Goal: Transaction & Acquisition: Purchase product/service

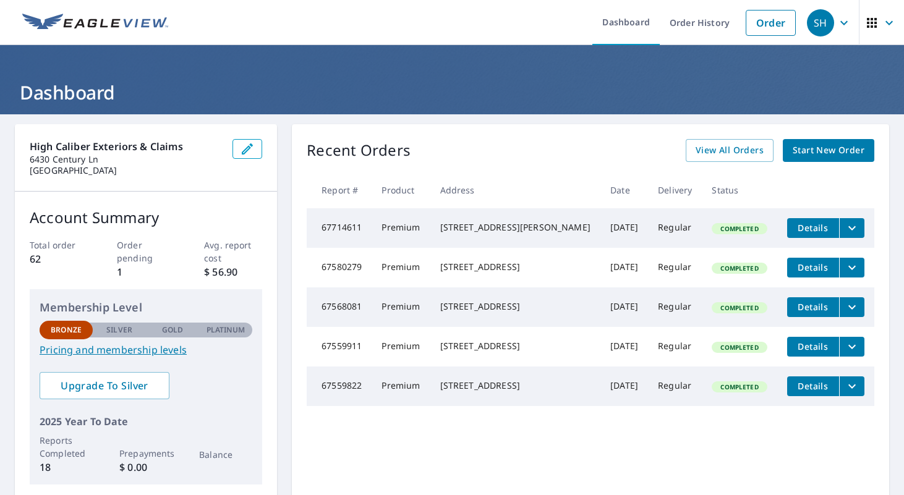
click at [835, 151] on span "Start New Order" at bounding box center [828, 150] width 72 height 15
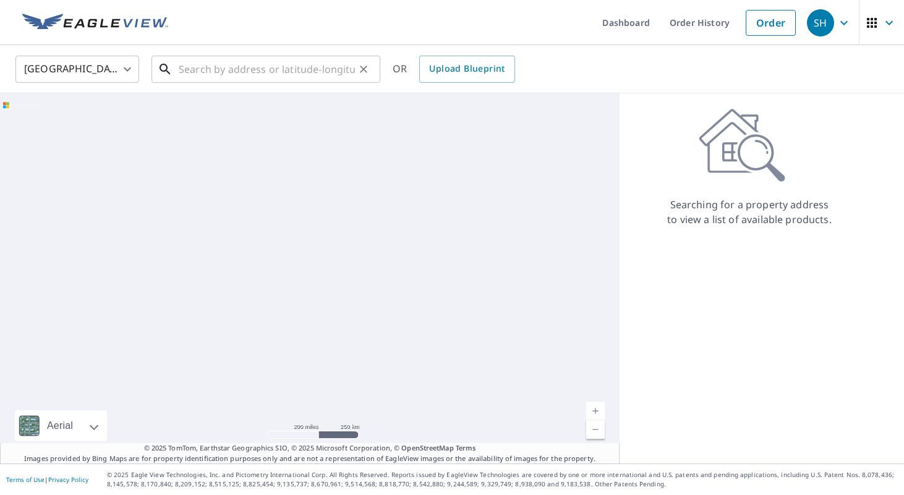
click at [294, 67] on input "text" at bounding box center [267, 69] width 176 height 35
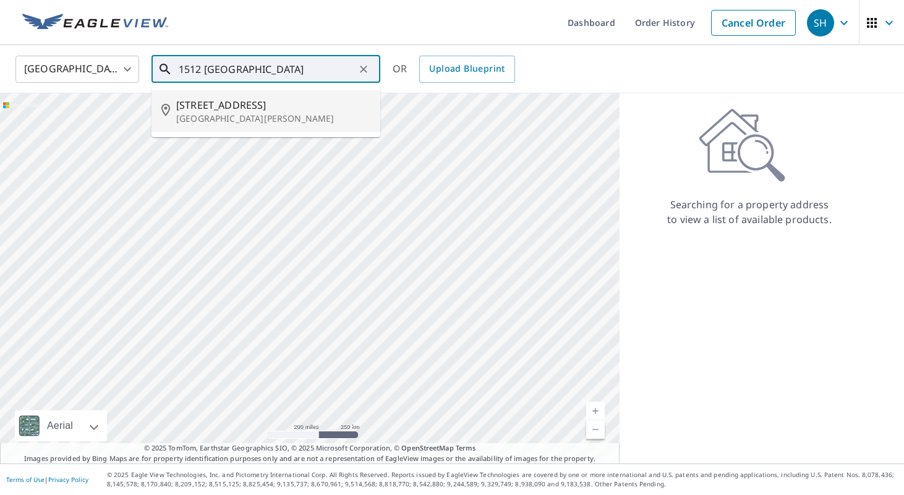
click at [260, 103] on span "[STREET_ADDRESS]" at bounding box center [273, 105] width 194 height 15
type input "[STREET_ADDRESS][PERSON_NAME]"
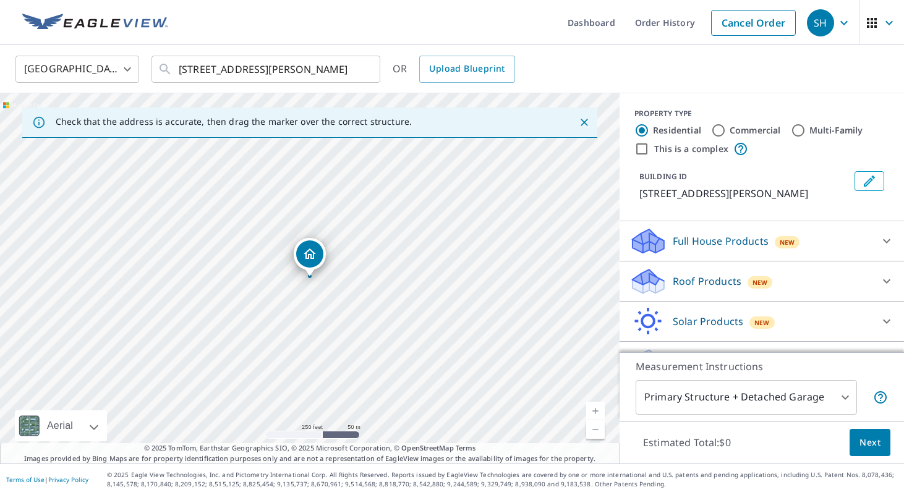
click at [715, 279] on p "Roof Products" at bounding box center [706, 281] width 69 height 15
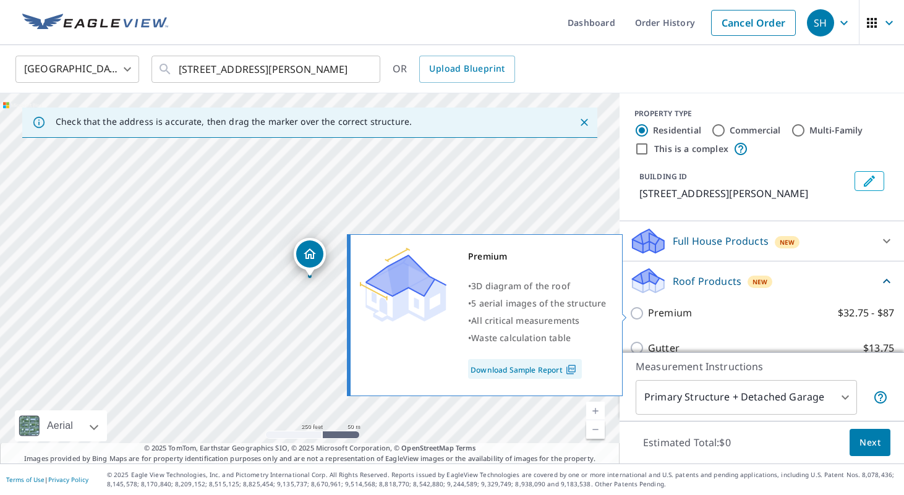
click at [635, 313] on input "Premium $32.75 - $87" at bounding box center [638, 313] width 19 height 15
checkbox input "true"
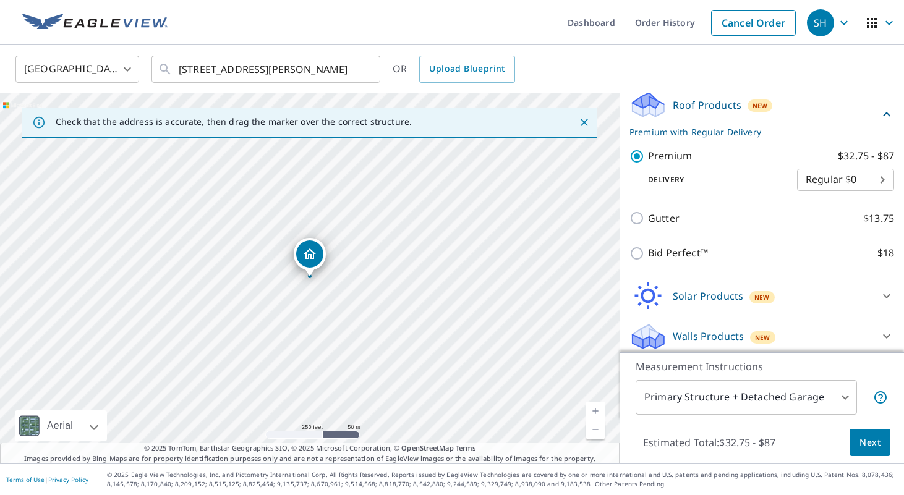
scroll to position [182, 0]
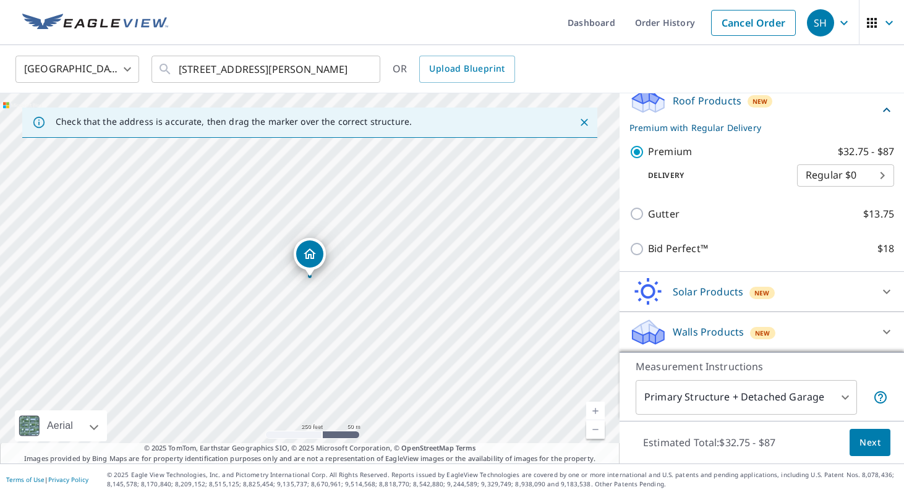
click at [874, 444] on span "Next" at bounding box center [869, 442] width 21 height 15
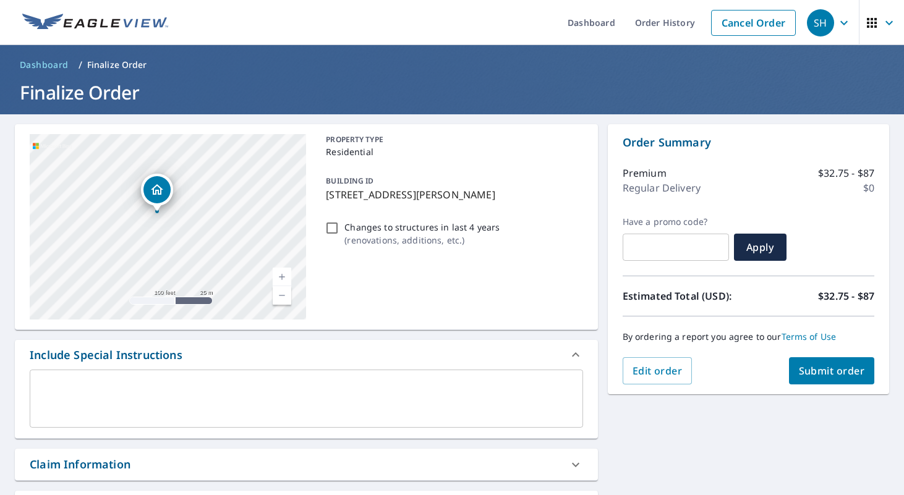
click at [819, 369] on span "Submit order" at bounding box center [831, 371] width 66 height 14
